Goal: Task Accomplishment & Management: Manage account settings

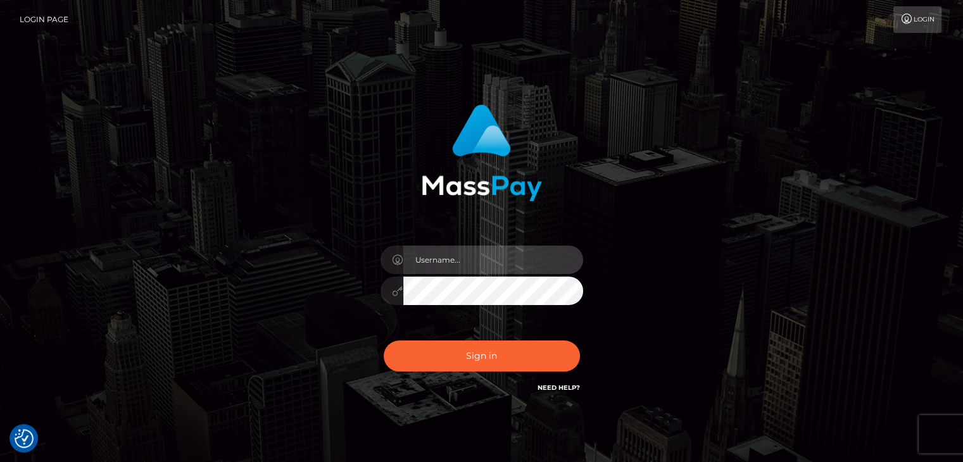
drag, startPoint x: 479, startPoint y: 259, endPoint x: 506, endPoint y: 272, distance: 30.0
click at [479, 259] on input "text" at bounding box center [493, 260] width 180 height 28
type input "Edward"
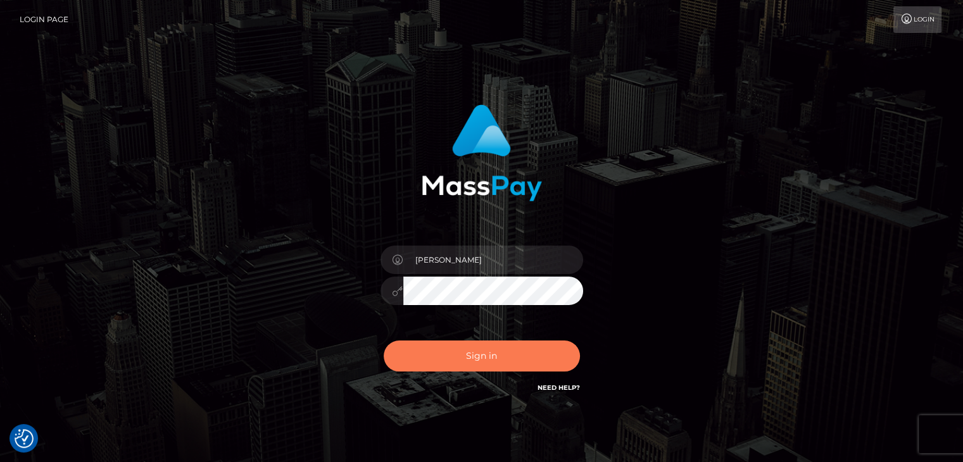
click at [529, 352] on button "Sign in" at bounding box center [482, 356] width 196 height 31
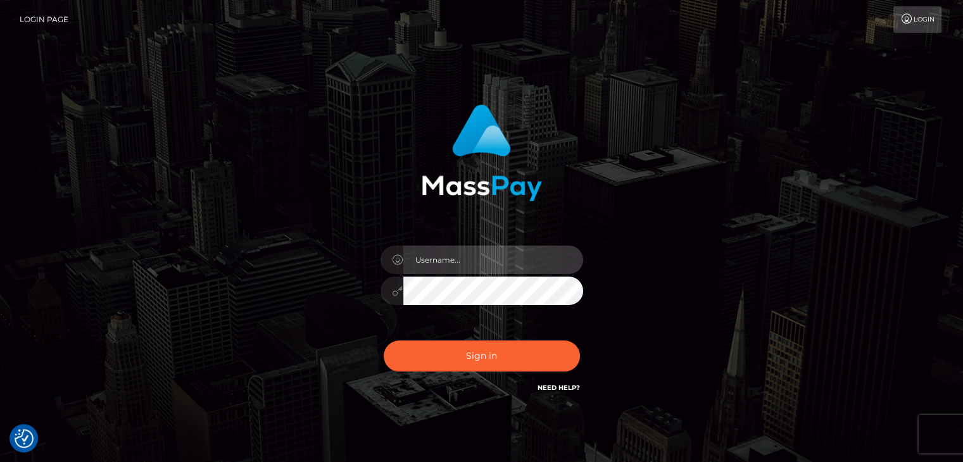
click at [491, 260] on input "text" at bounding box center [493, 260] width 180 height 28
type input "Edward"
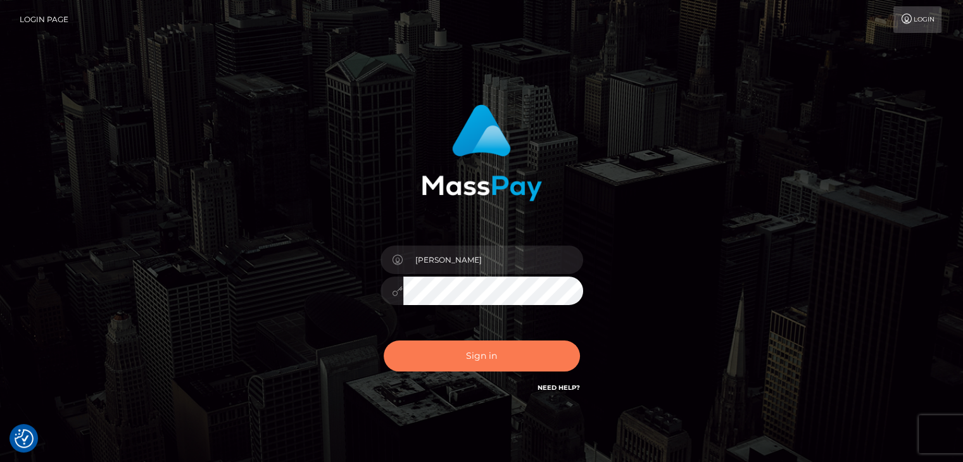
click at [515, 365] on button "Sign in" at bounding box center [482, 356] width 196 height 31
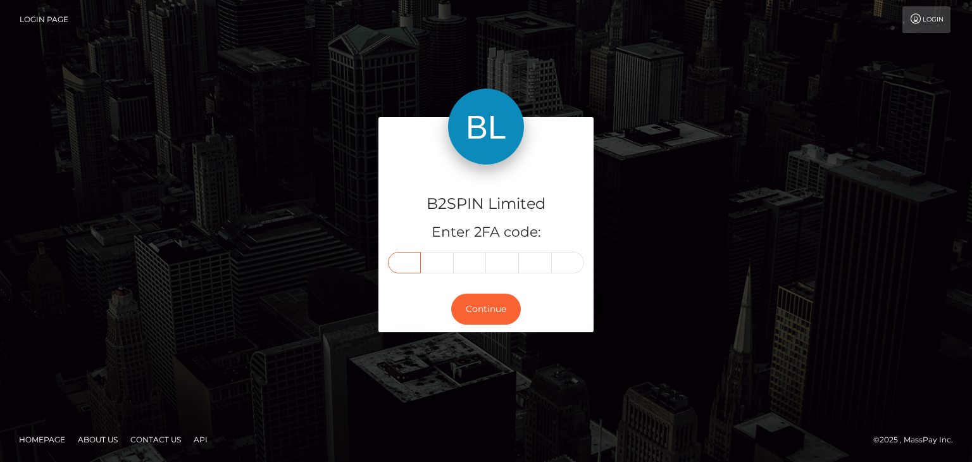
click at [408, 265] on input "text" at bounding box center [404, 263] width 33 height 22
paste input "6"
type input "6"
type input "9"
type input "5"
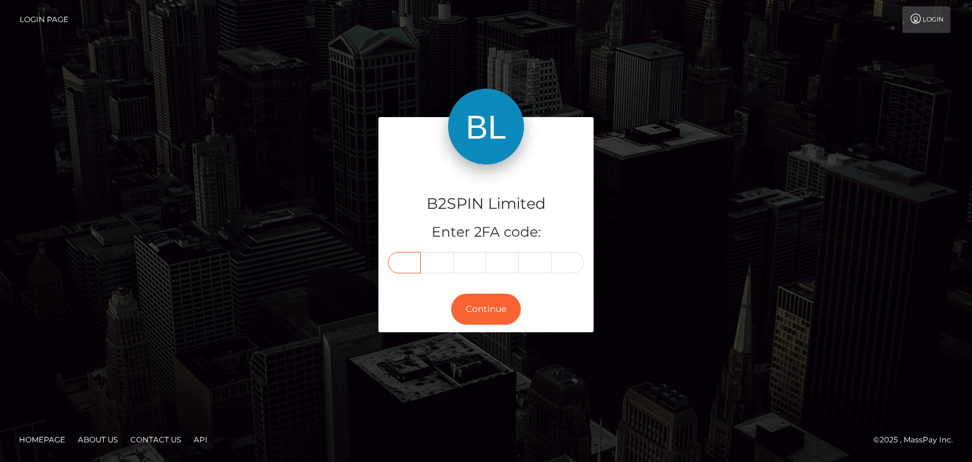
type input "6"
type input "4"
type input "2"
click at [494, 310] on button "Continue" at bounding box center [486, 309] width 70 height 31
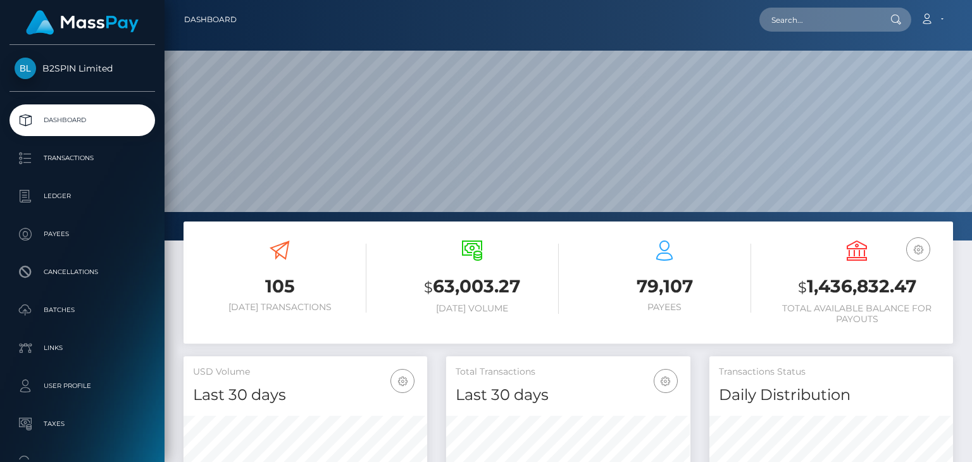
scroll to position [224, 243]
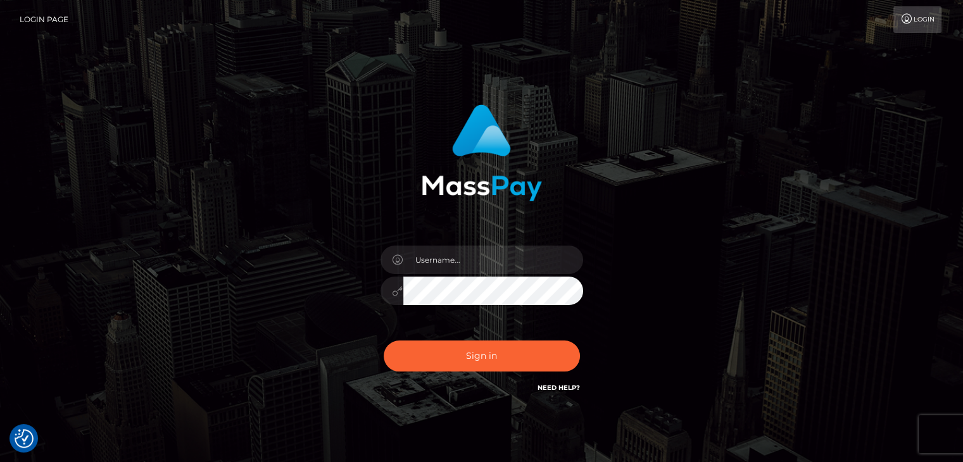
drag, startPoint x: 687, startPoint y: 204, endPoint x: 642, endPoint y: 213, distance: 45.3
click at [688, 204] on div "Sign in" at bounding box center [482, 256] width 722 height 322
click at [465, 270] on input "text" at bounding box center [493, 260] width 180 height 28
type input "[PERSON_NAME]"
click at [510, 353] on button "Sign in" at bounding box center [482, 356] width 196 height 31
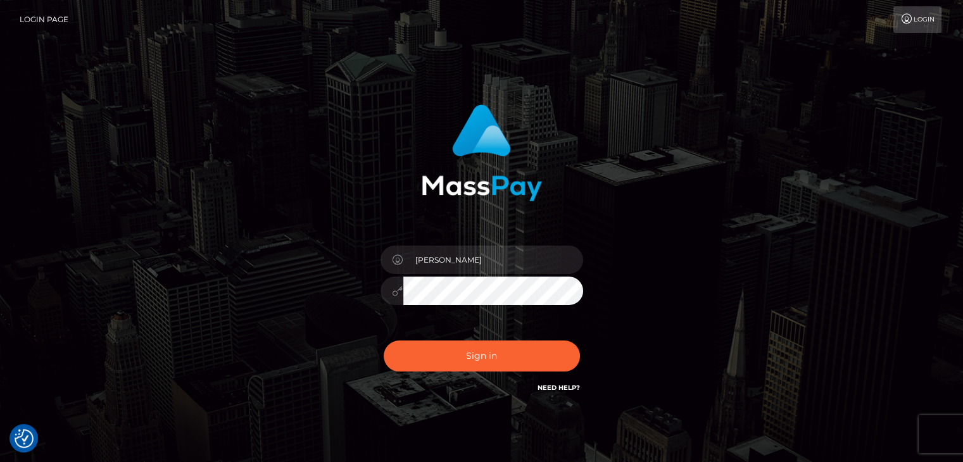
click at [651, 292] on div "Edward" at bounding box center [481, 256] width 351 height 322
click at [663, 292] on div "Edward Sign in" at bounding box center [482, 256] width 722 height 322
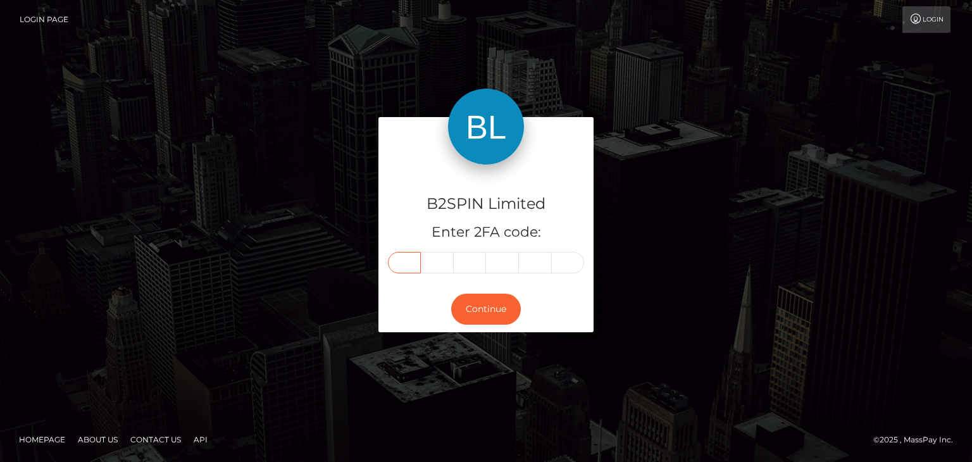
click at [417, 254] on input "text" at bounding box center [404, 263] width 33 height 22
paste input "5"
type input "5"
type input "9"
type input "7"
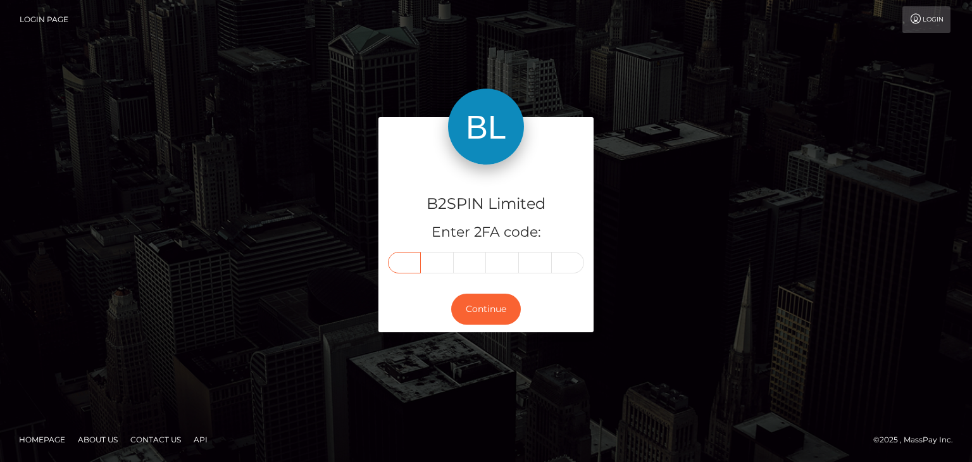
type input "2"
type input "3"
click at [506, 327] on div "Continue" at bounding box center [486, 309] width 215 height 46
click at [504, 308] on button "Continue" at bounding box center [486, 309] width 70 height 31
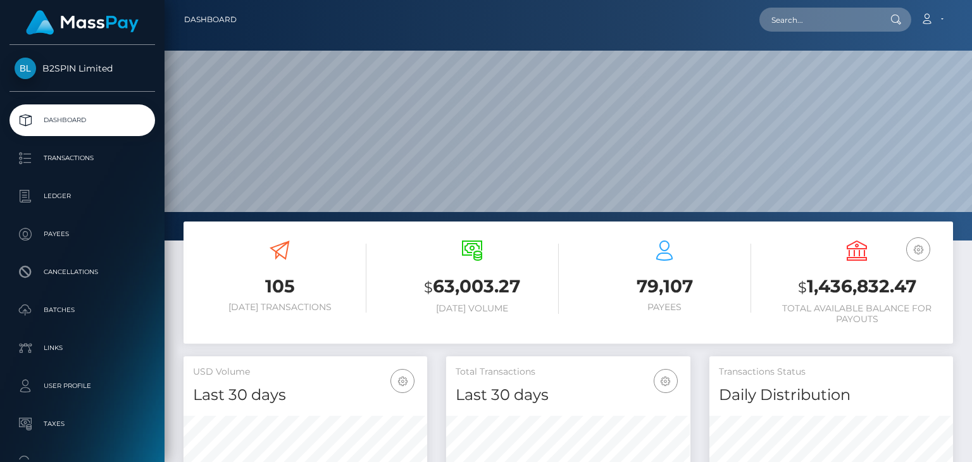
scroll to position [224, 243]
click at [830, 287] on h3 "$ 1,436,832.47" at bounding box center [856, 287] width 173 height 26
copy h3 "1,436,832.47"
